Goal: Task Accomplishment & Management: Manage account settings

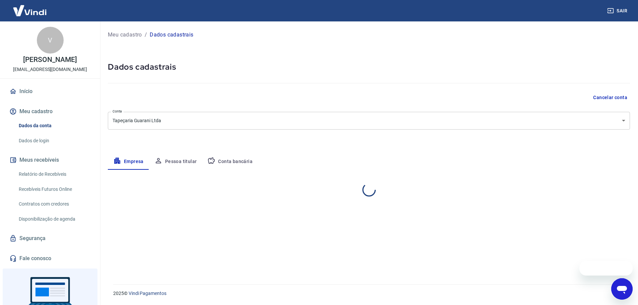
select select "SC"
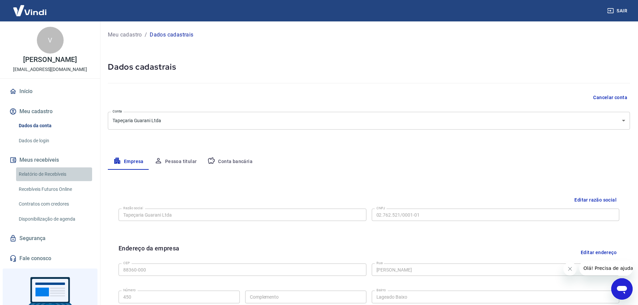
click at [57, 171] on link "Relatório de Recebíveis" at bounding box center [54, 174] width 76 height 14
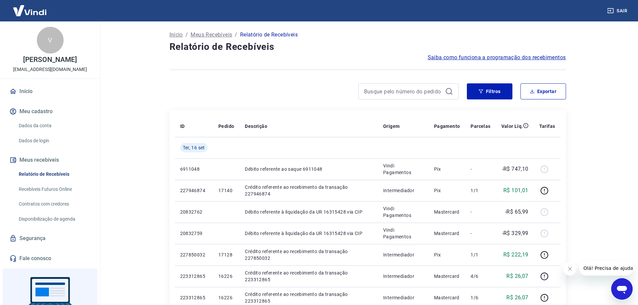
scroll to position [33, 0]
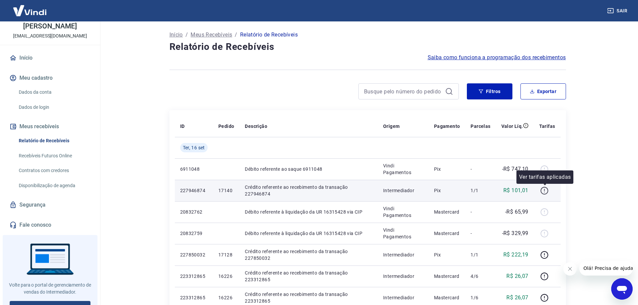
click at [545, 193] on icon "button" at bounding box center [544, 191] width 8 height 8
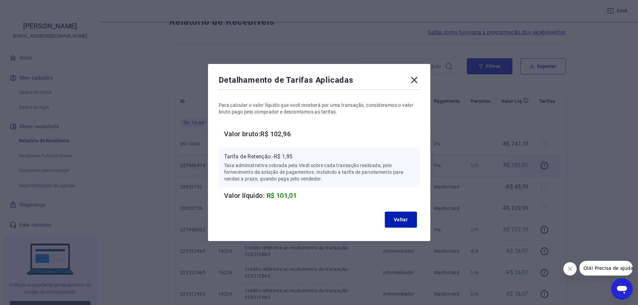
scroll to position [67, 0]
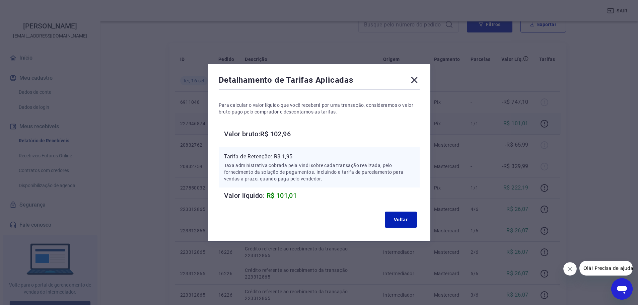
click at [418, 80] on icon at bounding box center [414, 80] width 11 height 11
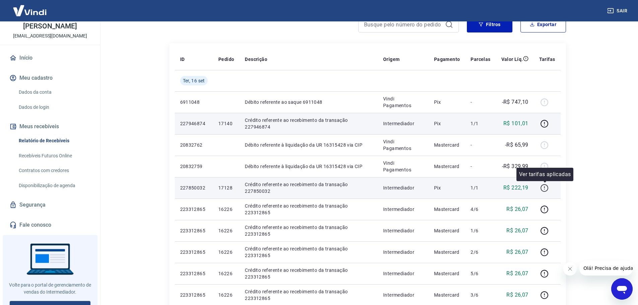
click at [545, 191] on icon "button" at bounding box center [544, 188] width 8 height 8
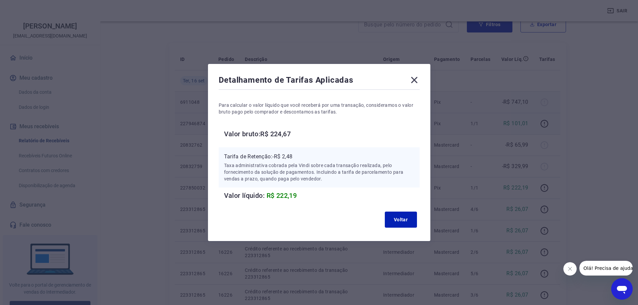
drag, startPoint x: 417, startPoint y: 80, endPoint x: 448, endPoint y: 98, distance: 35.4
click at [417, 80] on icon at bounding box center [414, 80] width 6 height 6
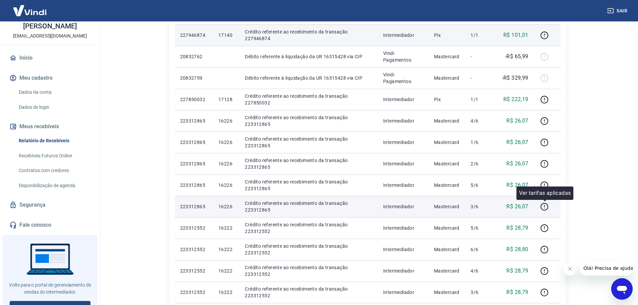
scroll to position [167, 0]
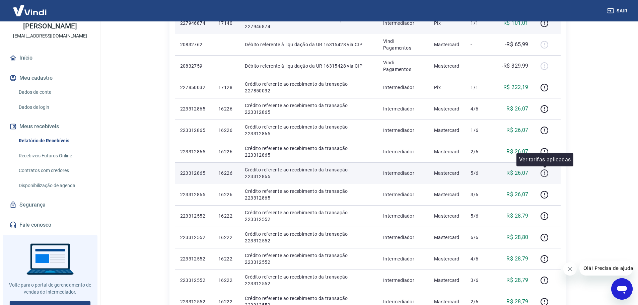
click at [546, 173] on icon "button" at bounding box center [544, 173] width 8 height 8
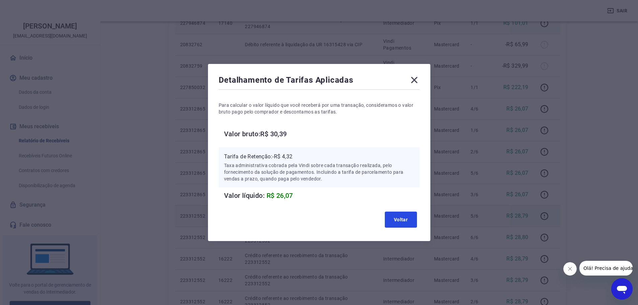
click at [407, 218] on button "Voltar" at bounding box center [401, 220] width 32 height 16
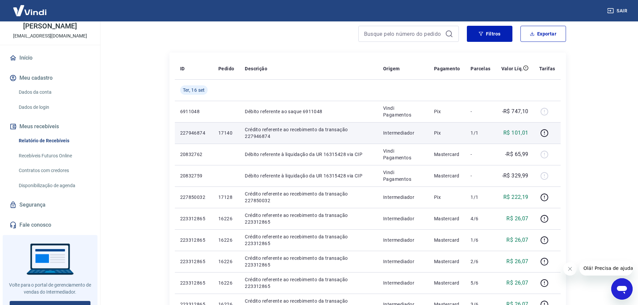
scroll to position [57, 0]
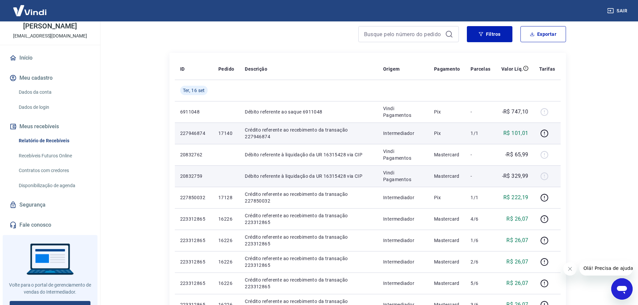
click at [544, 178] on div at bounding box center [547, 176] width 16 height 11
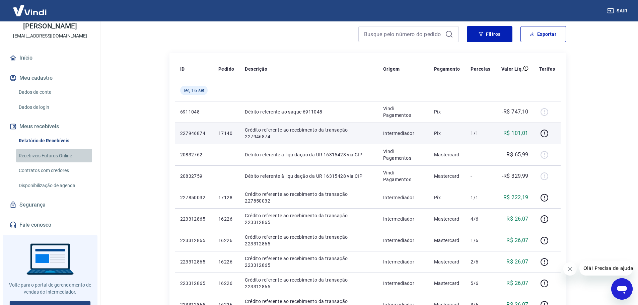
click at [59, 156] on link "Recebíveis Futuros Online" at bounding box center [54, 156] width 76 height 14
drag, startPoint x: 48, startPoint y: 182, endPoint x: 63, endPoint y: 183, distance: 14.8
click at [48, 182] on link "Disponibilização de agenda" at bounding box center [54, 186] width 76 height 14
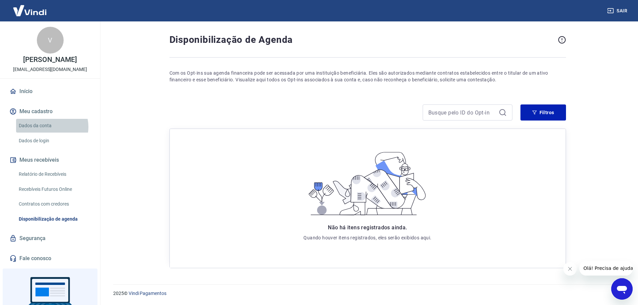
click at [50, 127] on link "Dados da conta" at bounding box center [54, 126] width 76 height 14
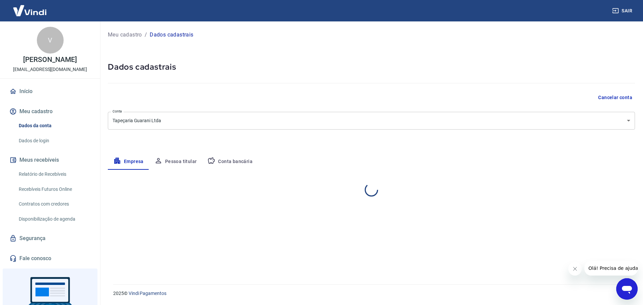
select select "SC"
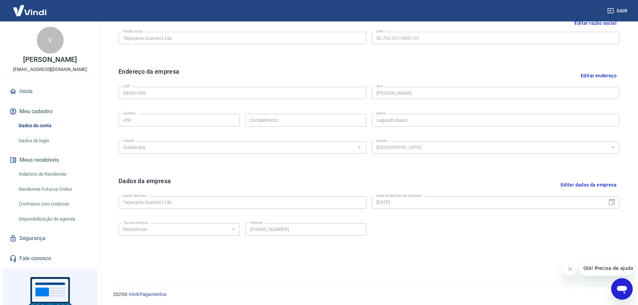
scroll to position [178, 0]
